Goal: Task Accomplishment & Management: Complete application form

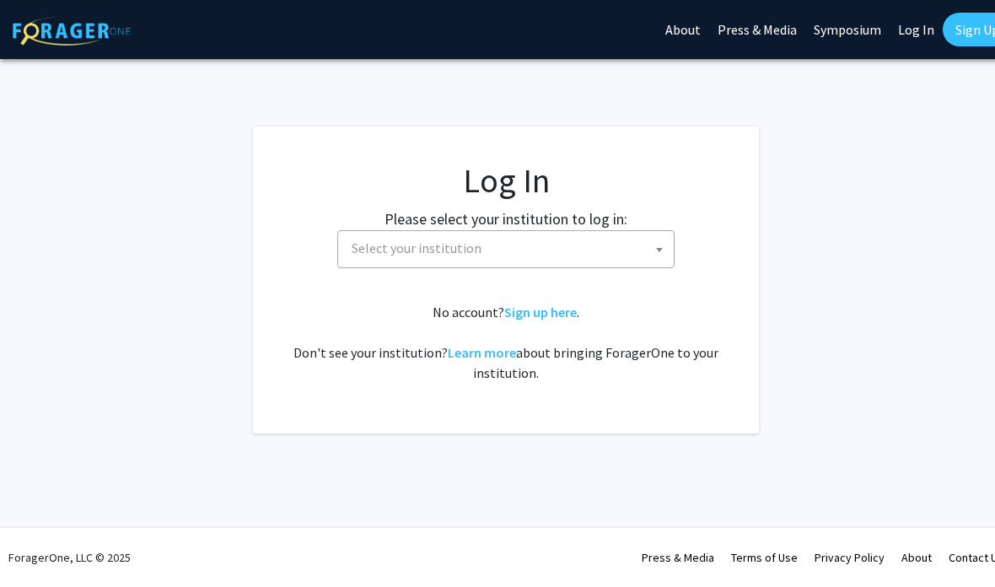
select select
click at [381, 239] on span "Select your institution" at bounding box center [417, 247] width 130 height 17
type input "em"
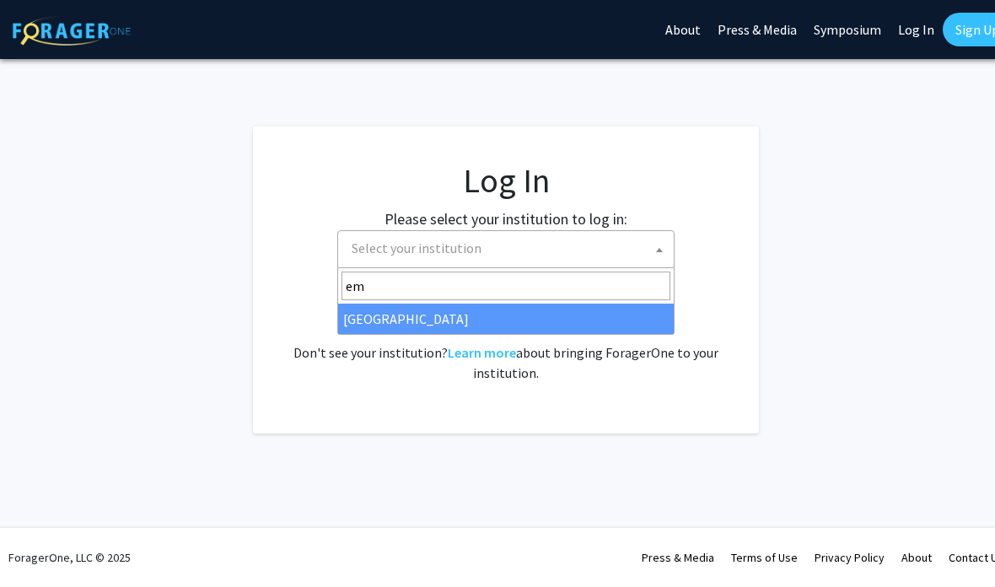
select select "12"
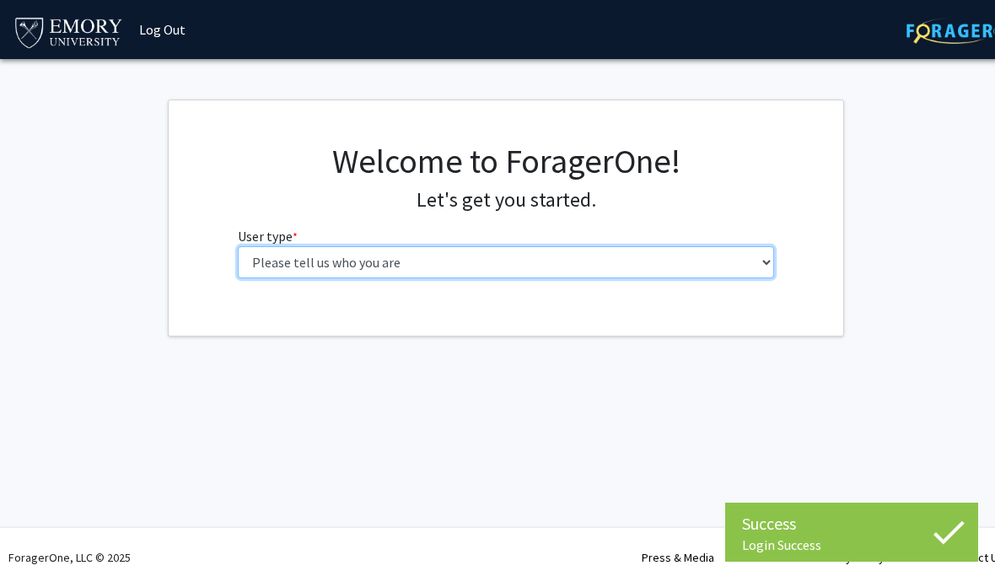
click at [259, 262] on select "Please tell us who you are Undergraduate Student Master's Student Doctoral Cand…" at bounding box center [506, 262] width 537 height 32
select select "1: undergrad"
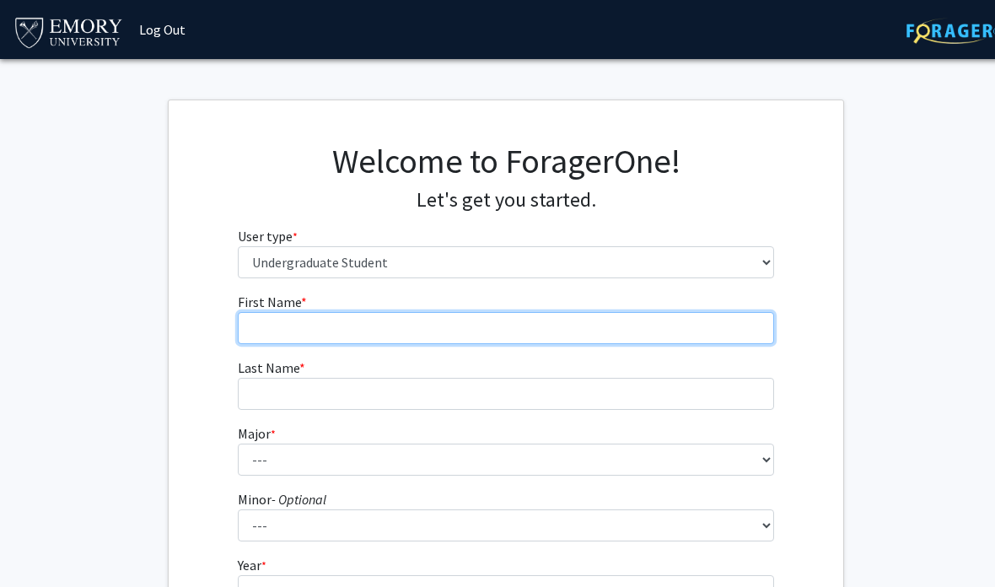
type input "."
click at [314, 328] on input "Ugonmaq" at bounding box center [506, 328] width 537 height 32
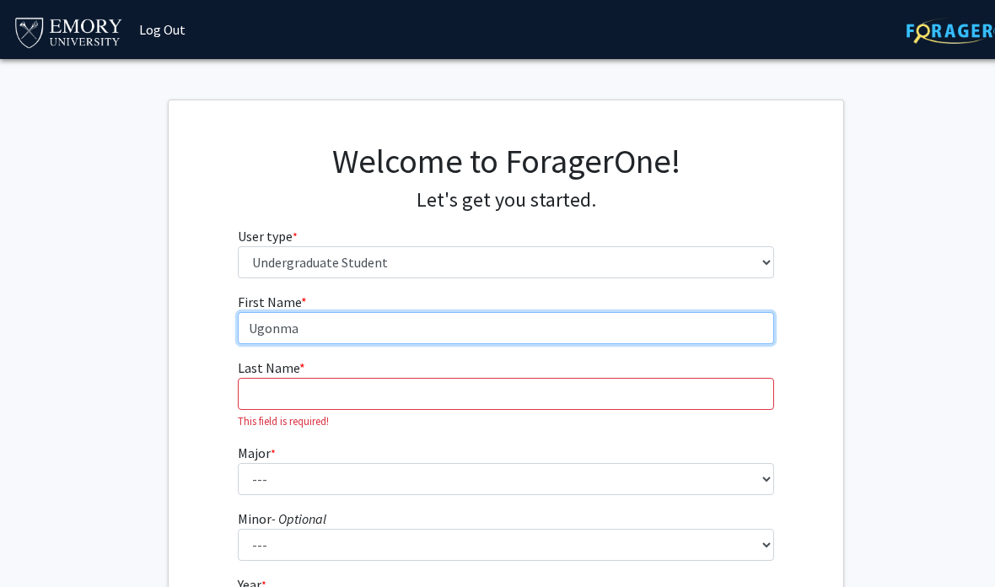
type input "Ugonma"
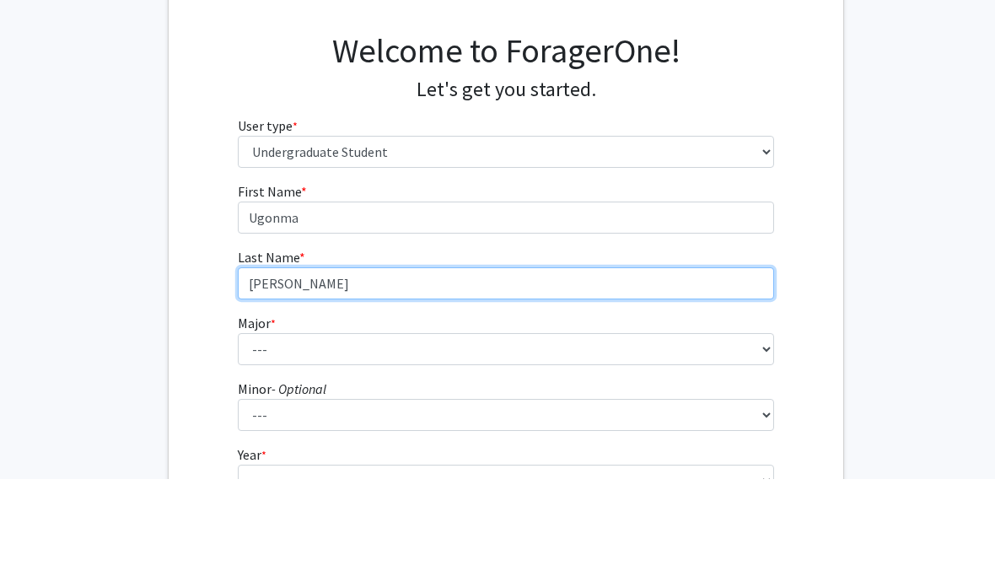
type input "Chike-Kalu"
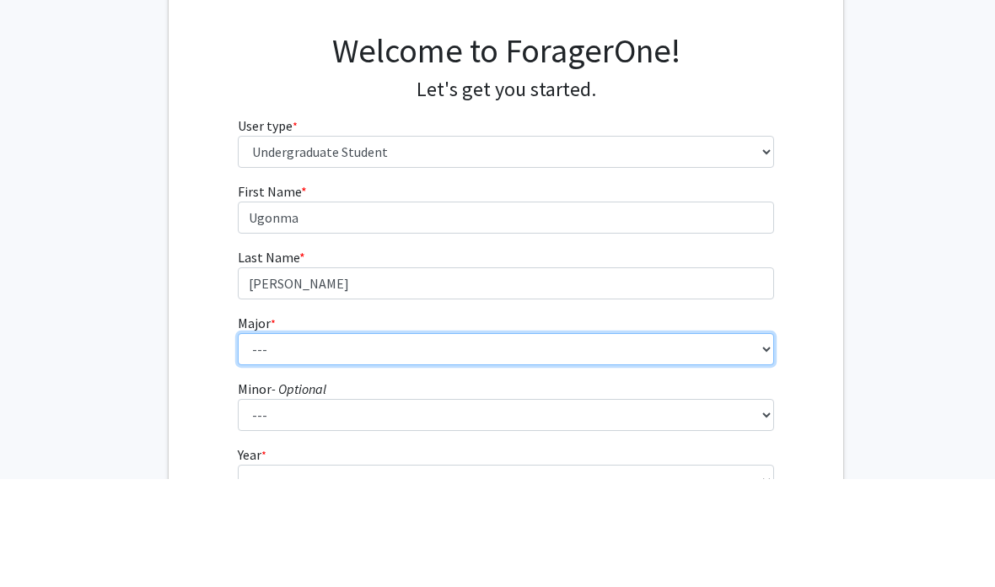
click at [277, 441] on select "--- Accounting African American Studies African Studies American Studies Analyt…" at bounding box center [506, 457] width 537 height 32
select select "75: 1035"
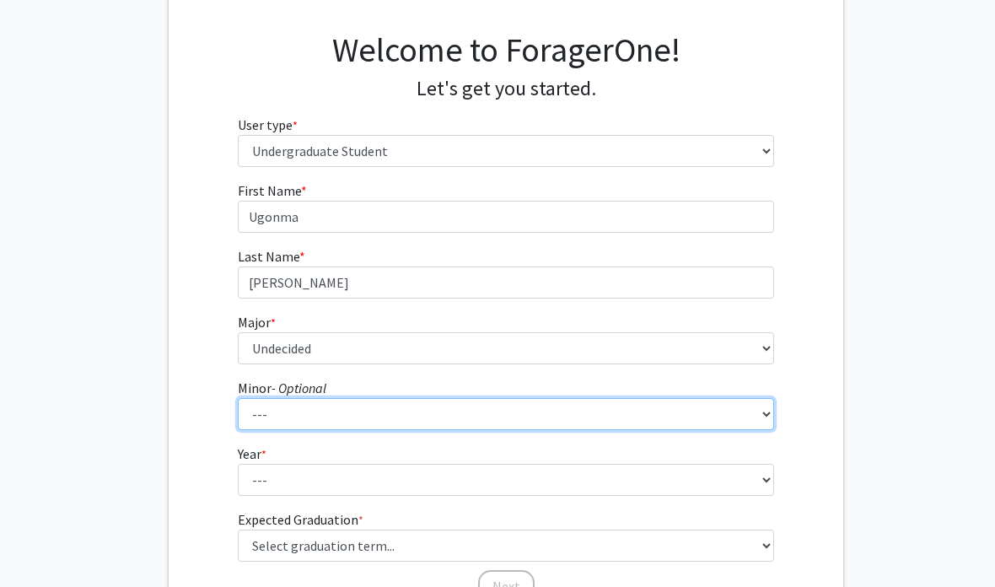
click at [289, 425] on select "--- African American Studies African Studies American Studies Ancient Mediterra…" at bounding box center [506, 414] width 537 height 32
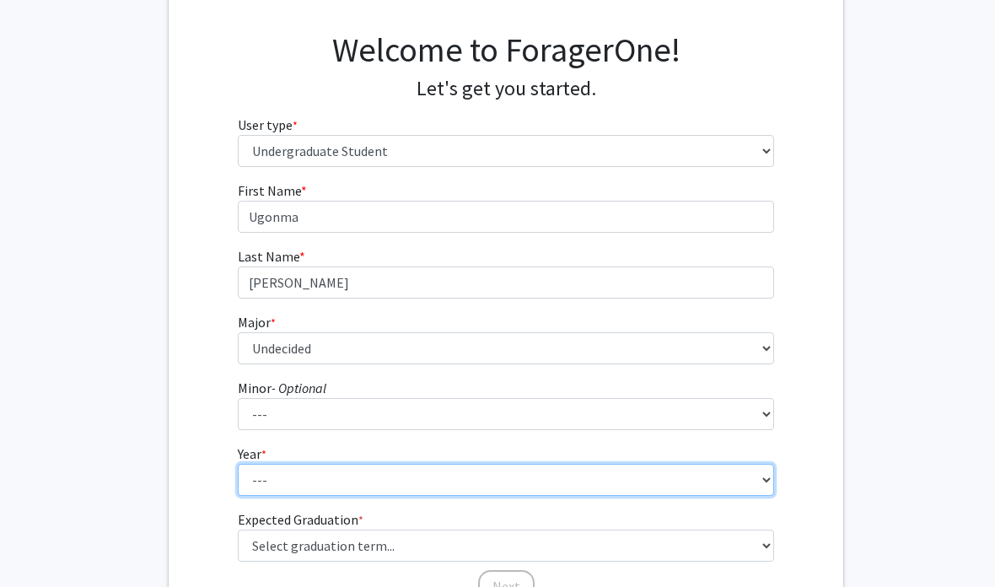
click at [337, 493] on select "--- First-year Sophomore Junior Senior Postbaccalaureate Certificate" at bounding box center [506, 480] width 537 height 32
click at [352, 479] on select "--- First-year Sophomore Junior Senior Postbaccalaureate Certificate" at bounding box center [506, 480] width 537 height 32
select select "1: first-year"
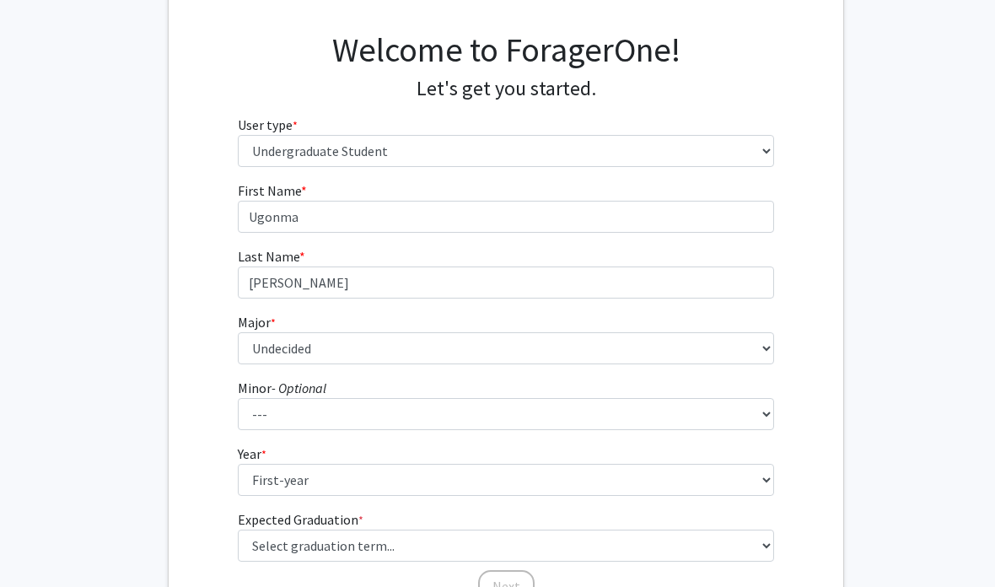
click at [318, 572] on div "Next" at bounding box center [506, 578] width 537 height 17
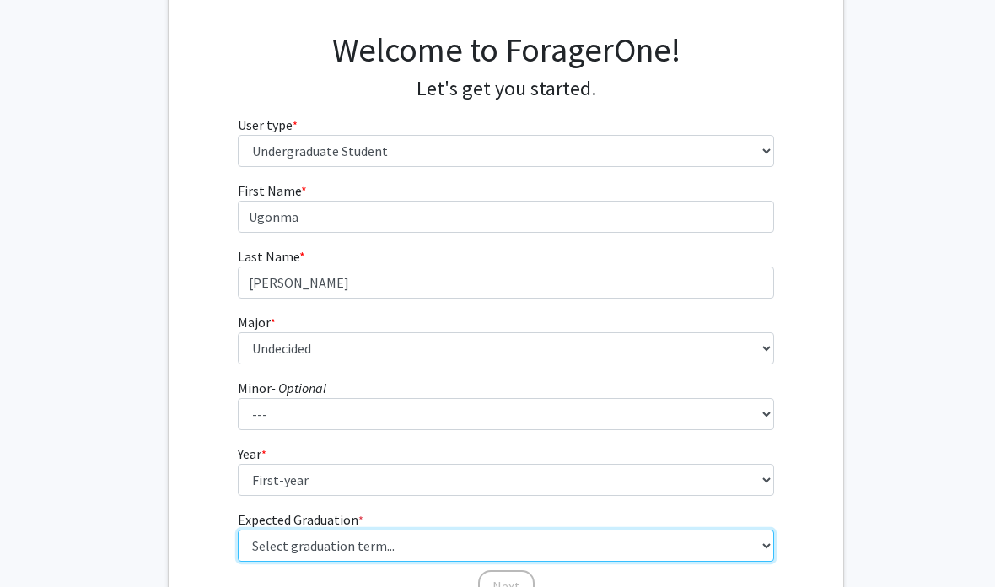
click at [314, 537] on select "Select graduation term... Spring 2025 Summer 2025 Fall 2025 Winter 2025 Spring …" at bounding box center [506, 545] width 537 height 32
select select "17: spring_2029"
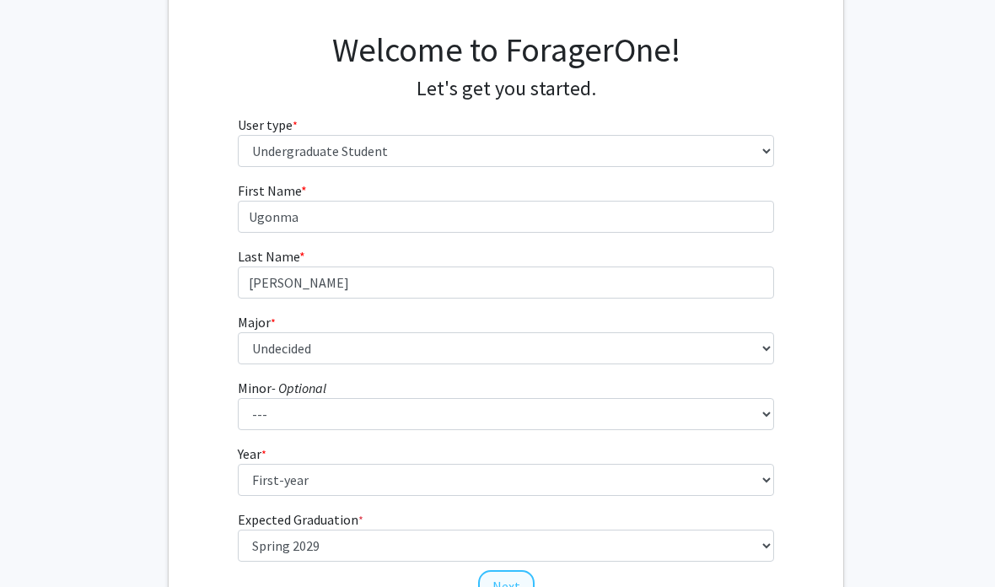
click at [498, 581] on button "Next" at bounding box center [506, 586] width 56 height 32
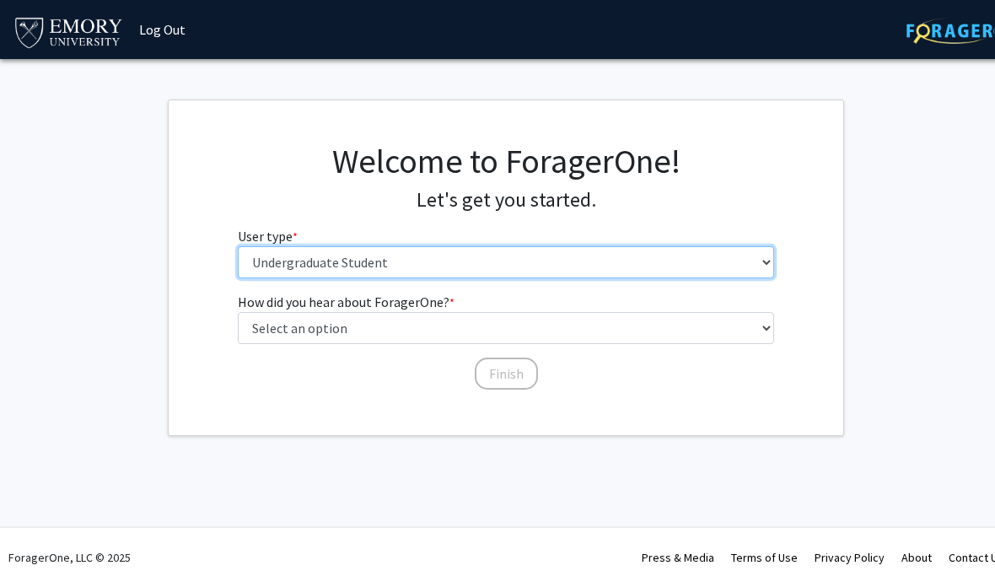
click at [252, 250] on select "Please tell us who you are Undergraduate Student Master's Student Doctoral Cand…" at bounding box center [506, 262] width 537 height 32
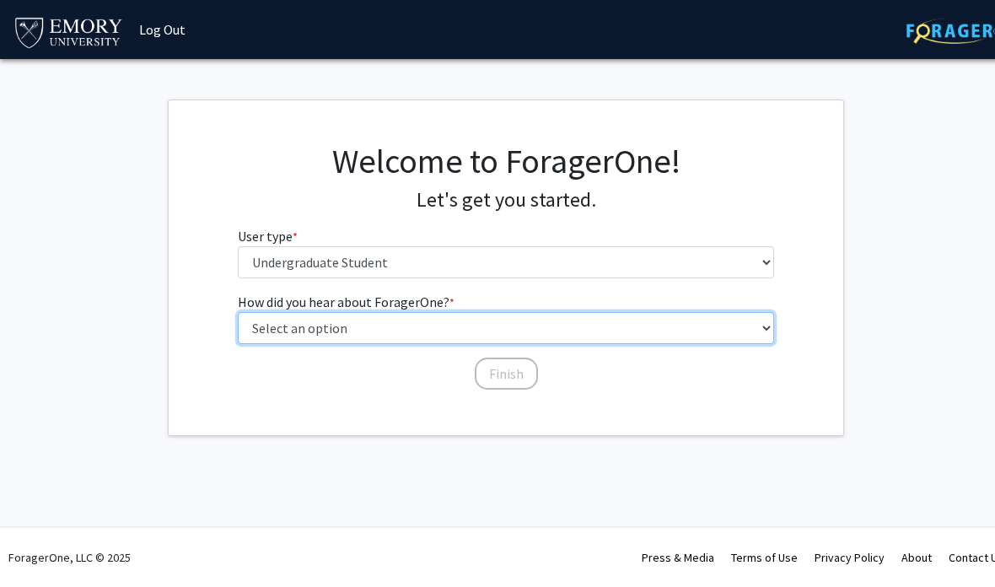
click at [277, 328] on select "Select an option Peer/student recommendation Faculty/staff recommendation Unive…" at bounding box center [506, 328] width 537 height 32
click at [273, 317] on select "Select an option Peer/student recommendation Faculty/staff recommendation Unive…" at bounding box center [506, 328] width 537 height 32
select select "3: university_website"
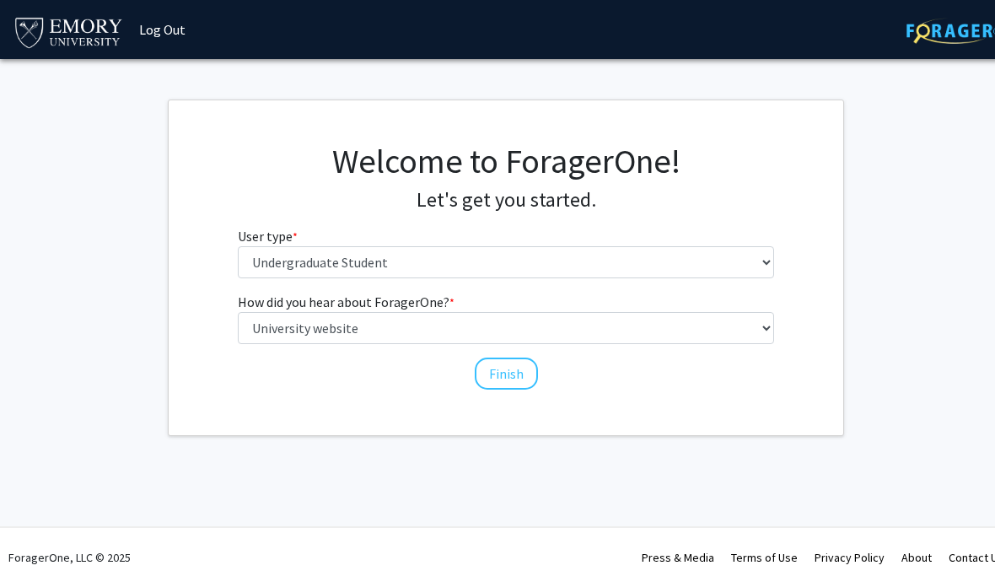
click at [499, 398] on div "Welcome to ForagerOne! Let's get you started. User type * required Please tell …" at bounding box center [506, 267] width 675 height 335
click at [508, 384] on button "Finish" at bounding box center [506, 373] width 63 height 32
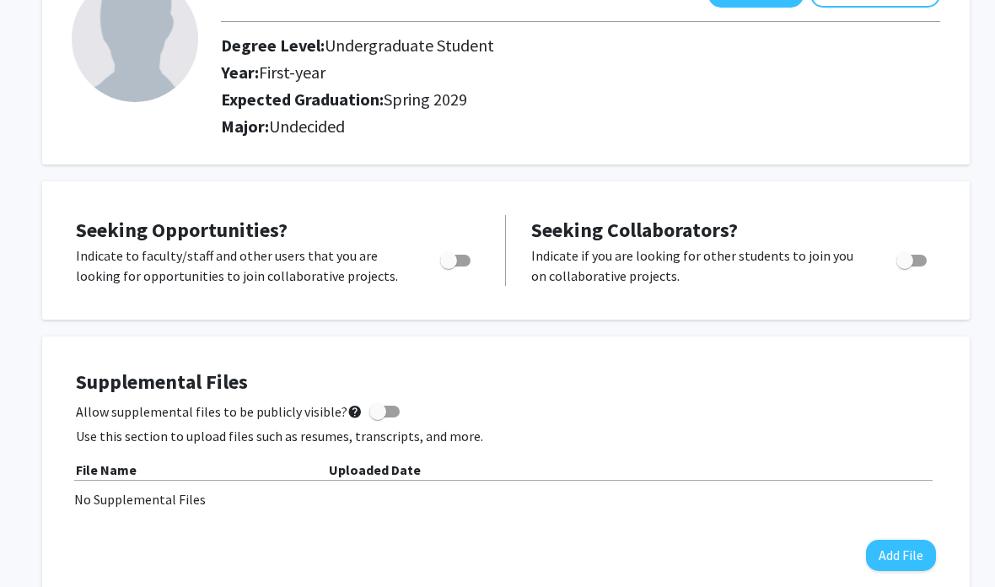
scroll to position [136, 0]
click at [460, 251] on label "Toggle" at bounding box center [451, 260] width 37 height 20
click at [449, 266] on input "Are you actively seeking opportunities?" at bounding box center [448, 266] width 1 height 1
checkbox input "true"
click at [137, 217] on span "Seeking Opportunities?" at bounding box center [182, 230] width 212 height 26
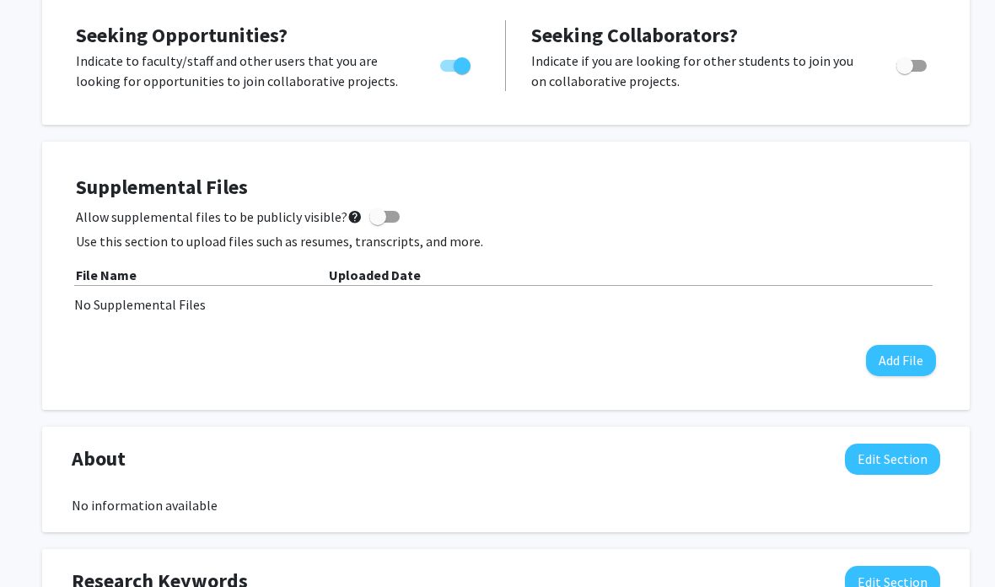
scroll to position [0, 0]
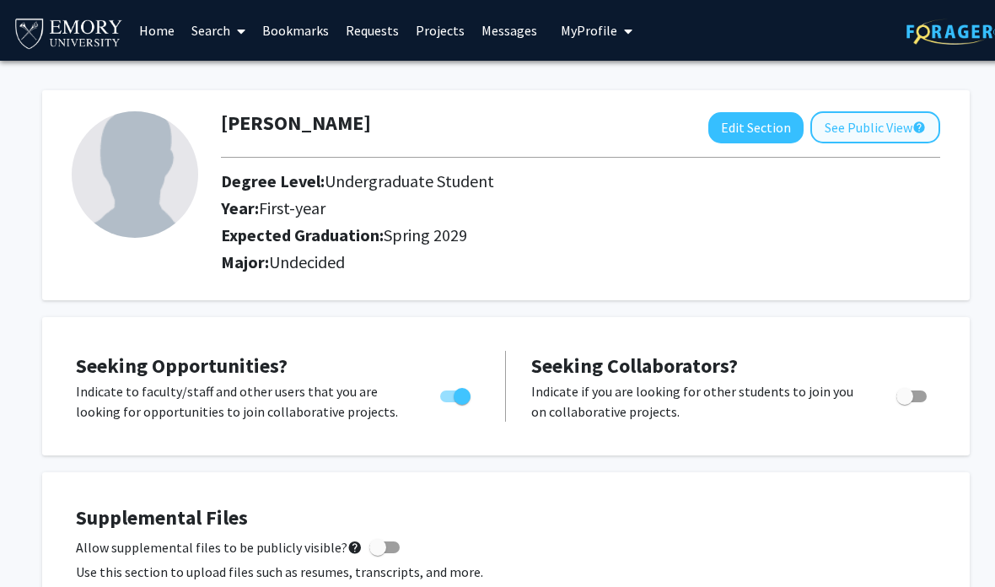
click at [847, 120] on button "See Public View help" at bounding box center [875, 127] width 130 height 32
click at [218, 32] on link "Search" at bounding box center [218, 30] width 71 height 59
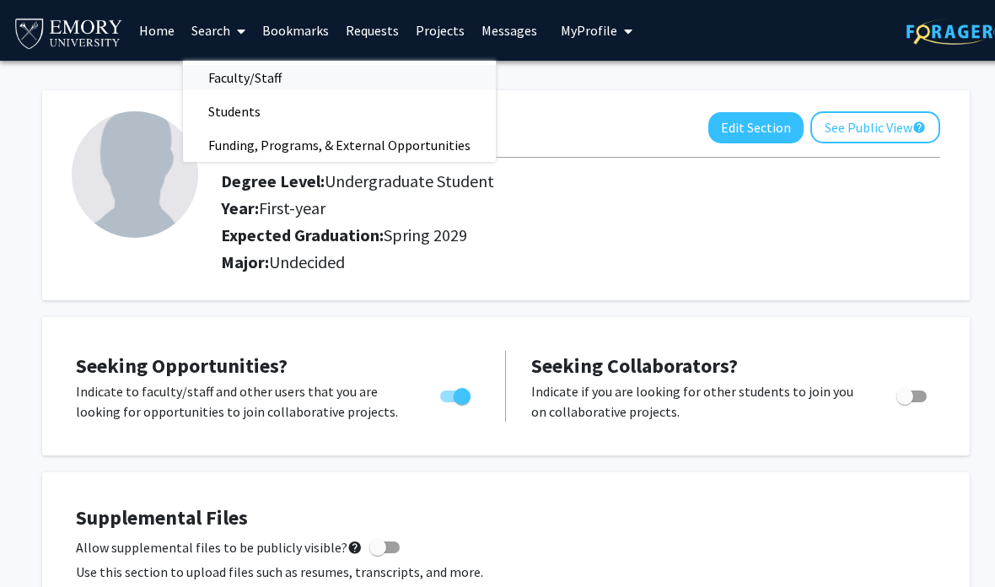
click at [226, 74] on span "Faculty/Staff" at bounding box center [245, 78] width 124 height 34
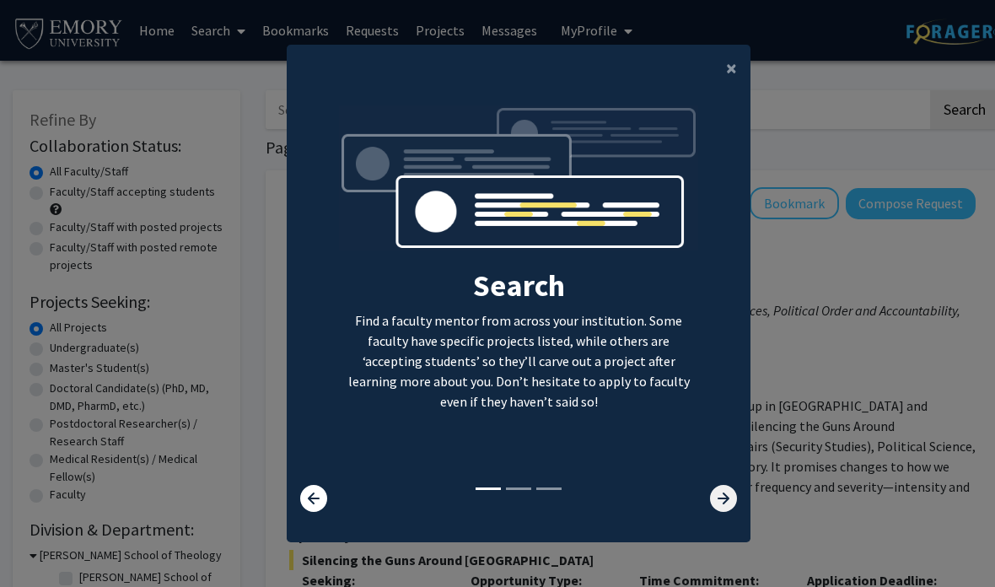
click at [736, 512] on icon at bounding box center [723, 498] width 27 height 27
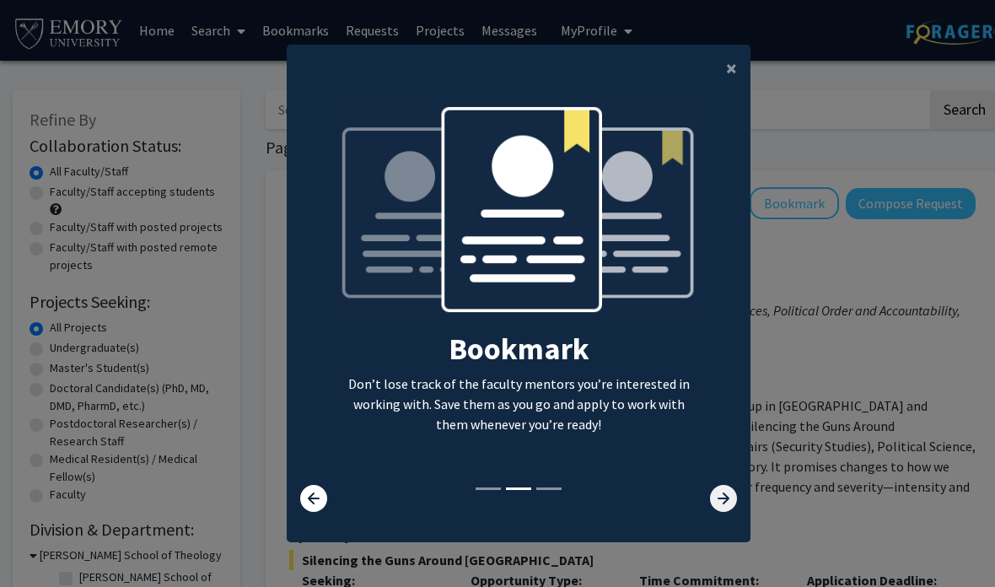
click at [717, 512] on icon at bounding box center [723, 498] width 27 height 27
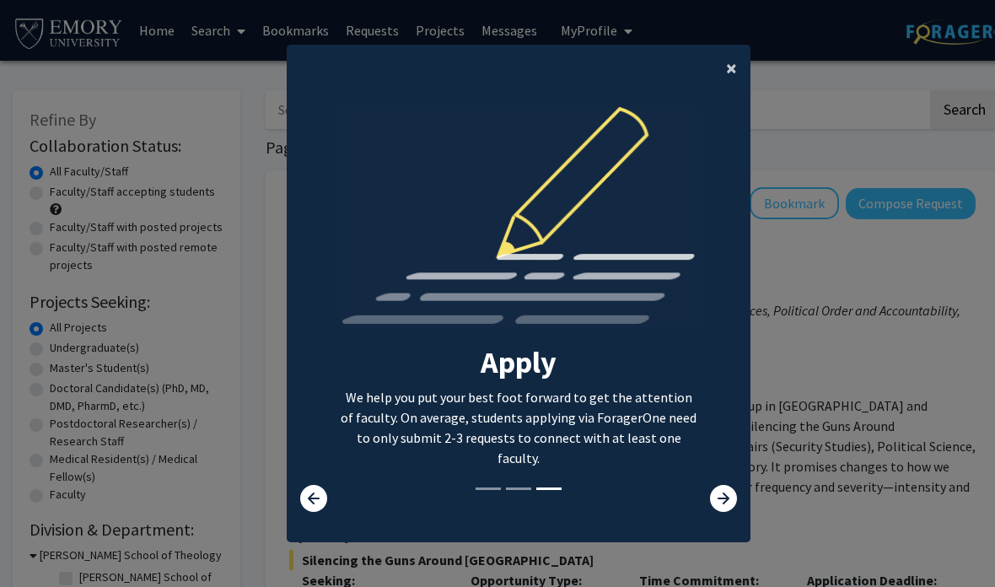
click at [741, 88] on button "×" at bounding box center [731, 68] width 38 height 47
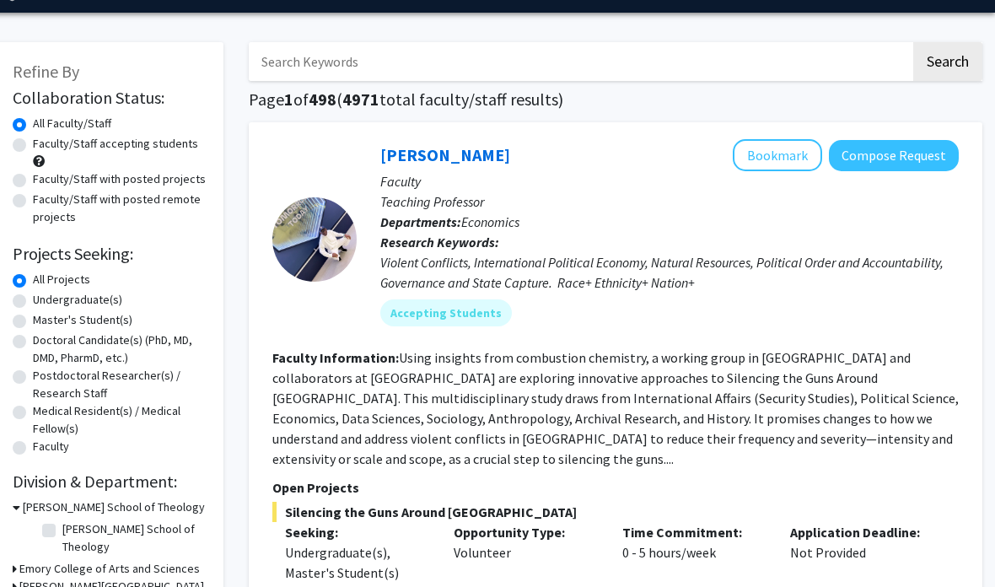
scroll to position [41, 17]
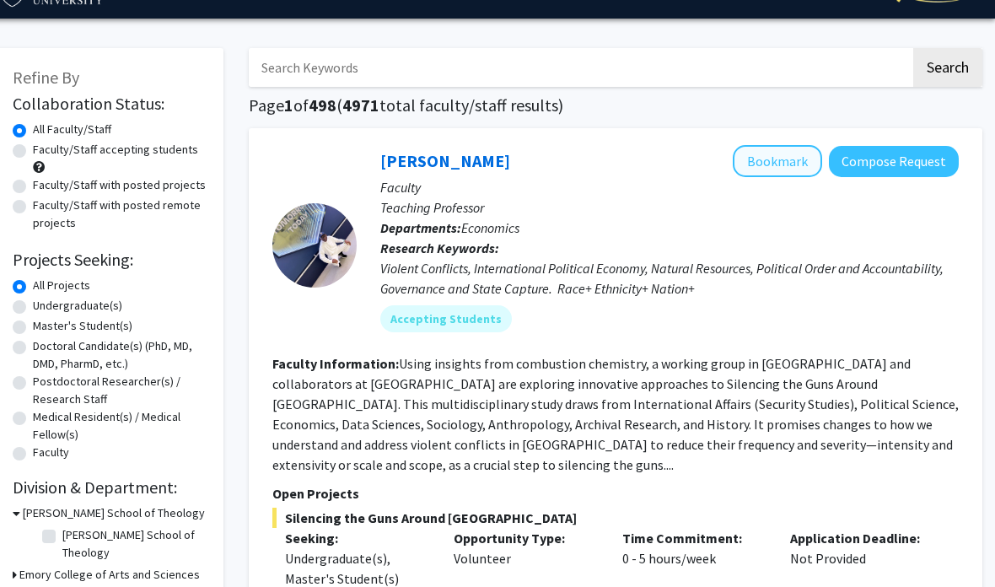
click at [768, 171] on button "Bookmark" at bounding box center [777, 162] width 89 height 32
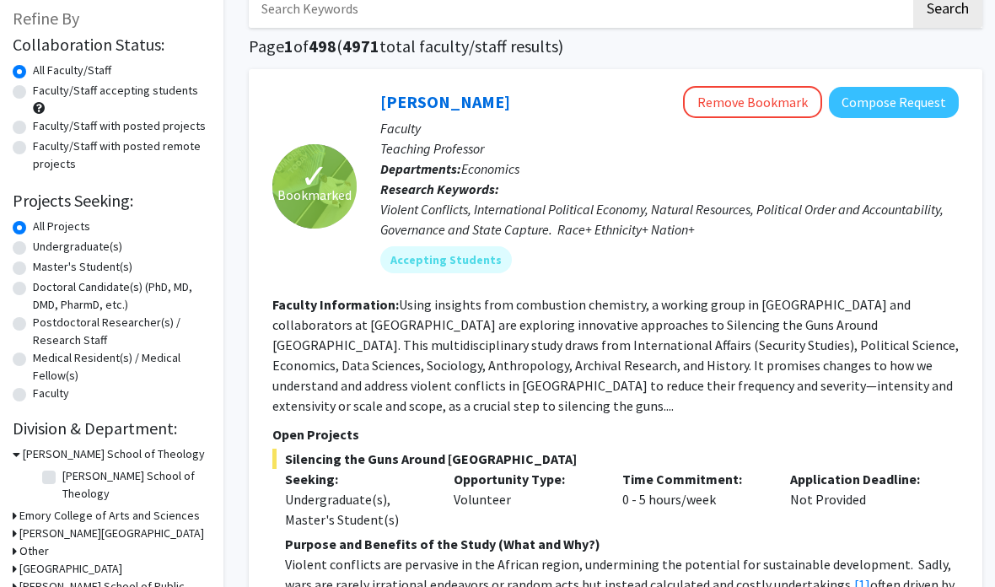
scroll to position [99, 17]
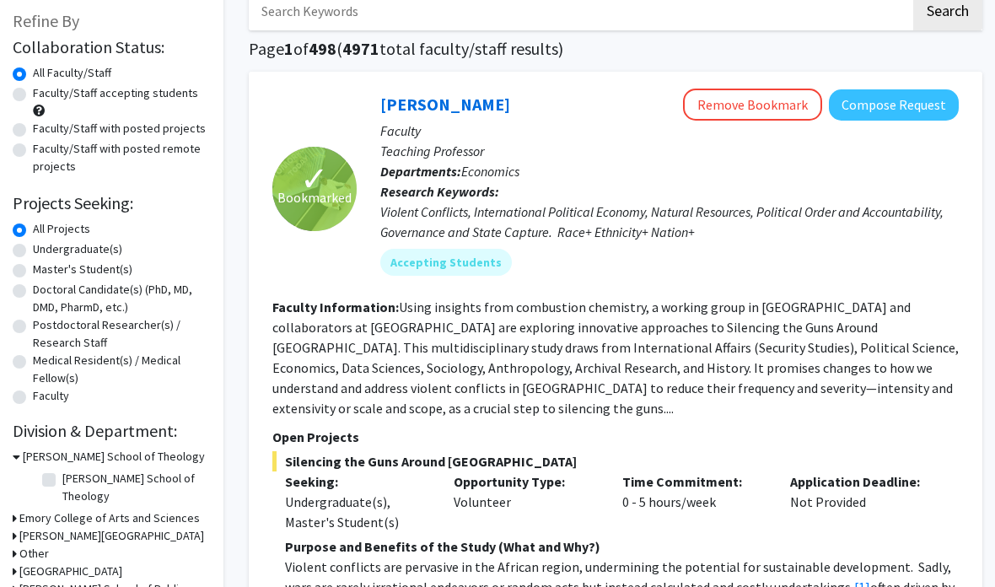
click at [33, 244] on label "Undergraduate(s)" at bounding box center [77, 249] width 89 height 18
click at [33, 244] on input "Undergraduate(s)" at bounding box center [38, 245] width 11 height 11
radio input "true"
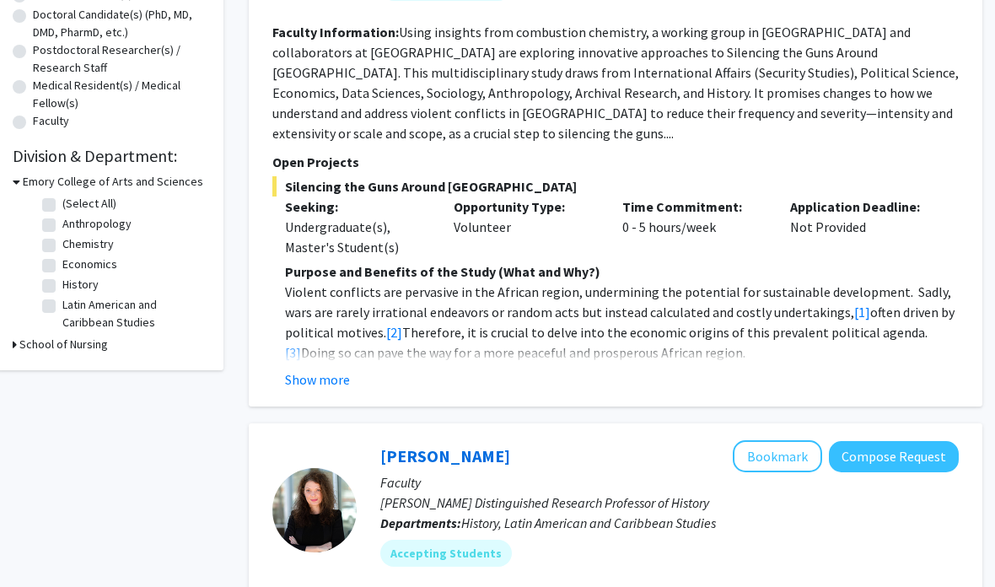
scroll to position [376, 17]
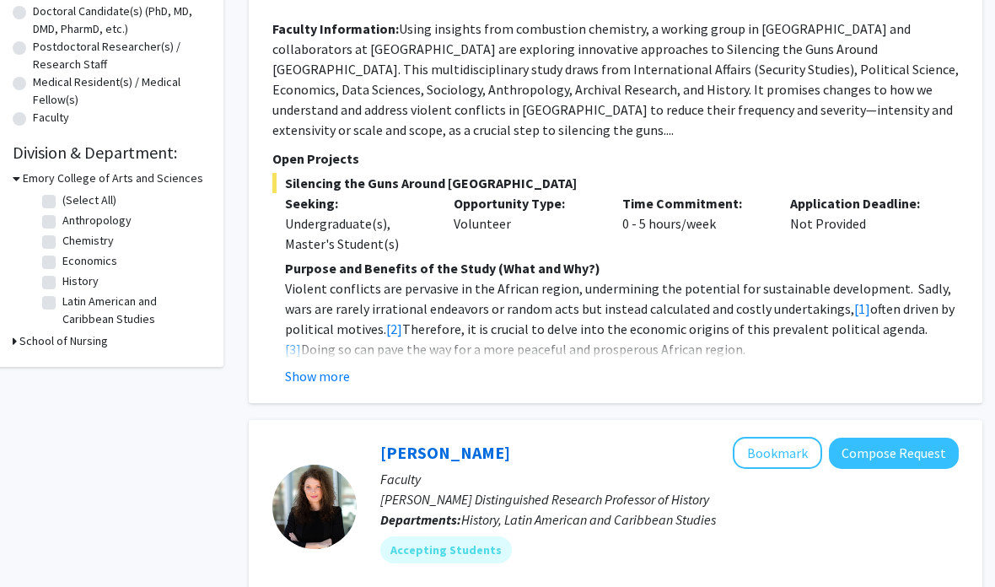
click at [23, 339] on h3 "School of Nursing" at bounding box center [63, 342] width 89 height 18
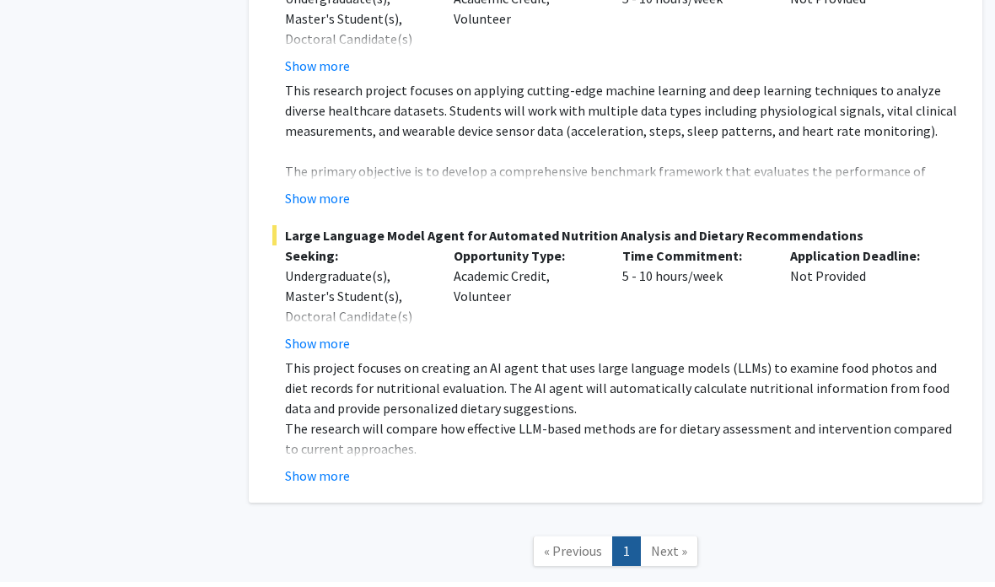
scroll to position [3190, 17]
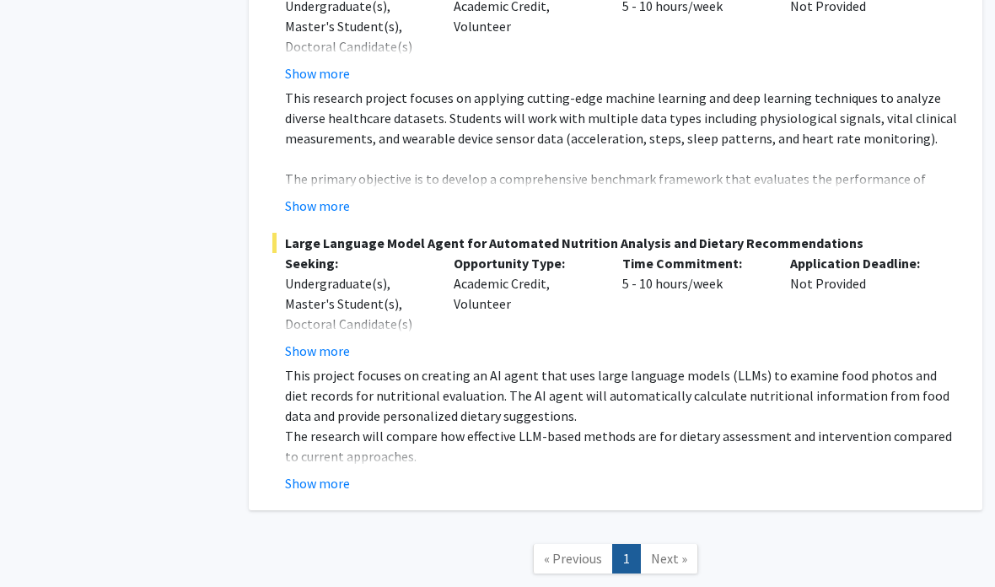
click at [658, 550] on span "Next »" at bounding box center [669, 558] width 36 height 17
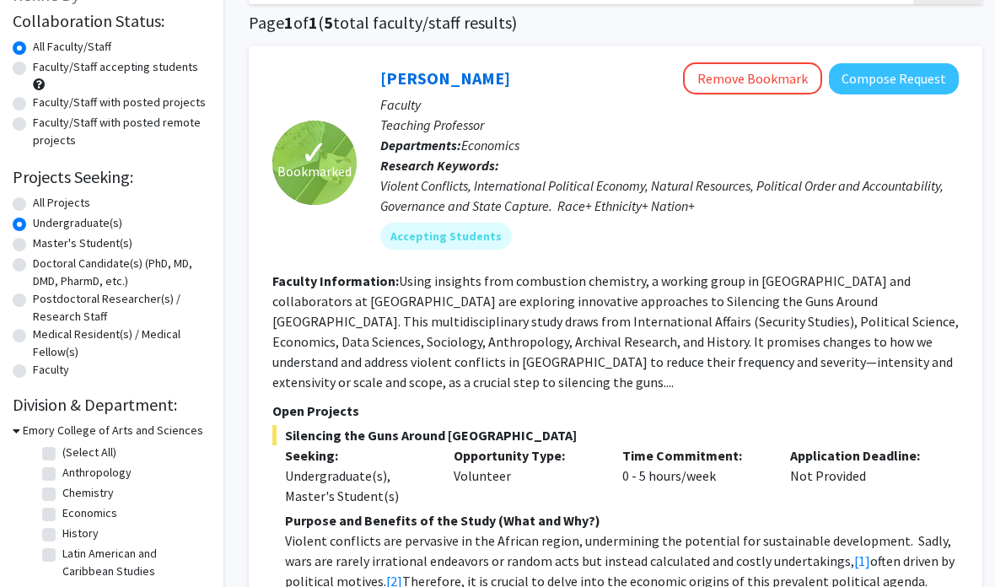
scroll to position [0, 17]
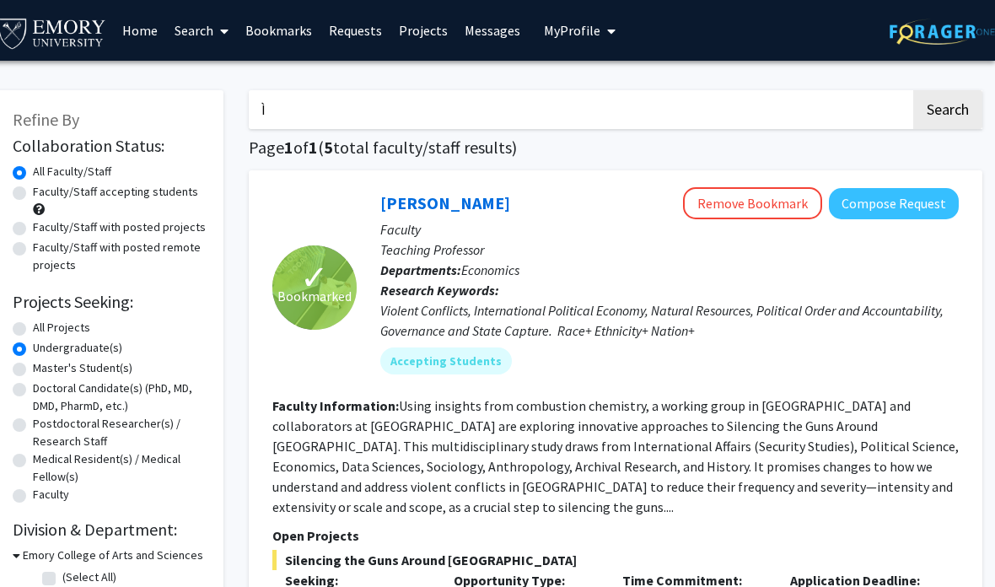
type input "Ìd"
